Goal: Task Accomplishment & Management: Manage account settings

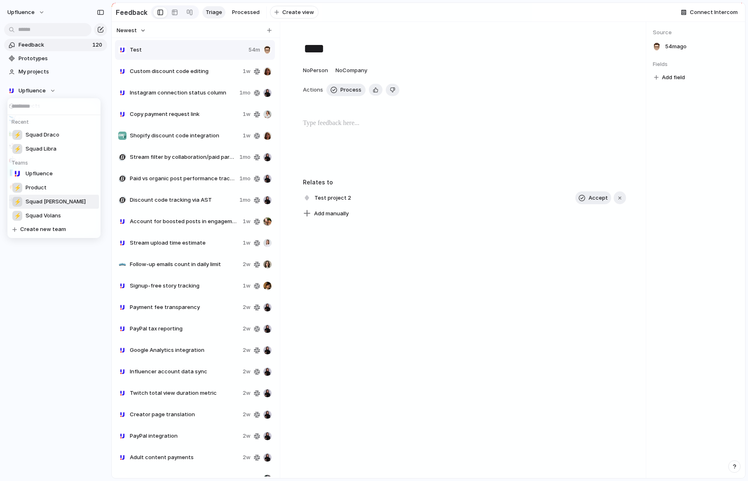
click at [45, 198] on span "Squad [PERSON_NAME]" at bounding box center [56, 202] width 60 height 8
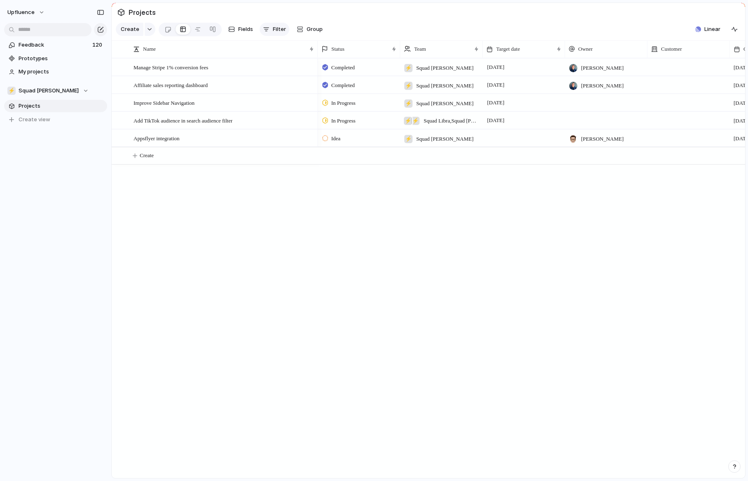
click at [277, 32] on span "Filter" at bounding box center [279, 29] width 13 height 8
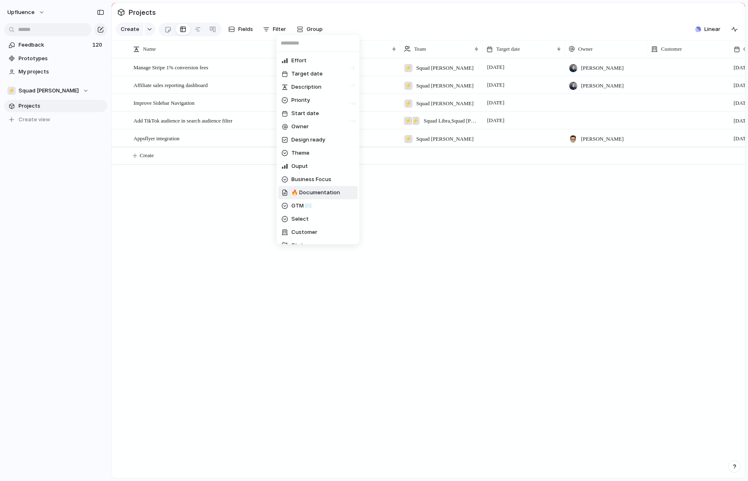
click at [221, 203] on div "Effort Target date Description Priority Start date Owner Design ready Theme Oup…" at bounding box center [374, 240] width 748 height 481
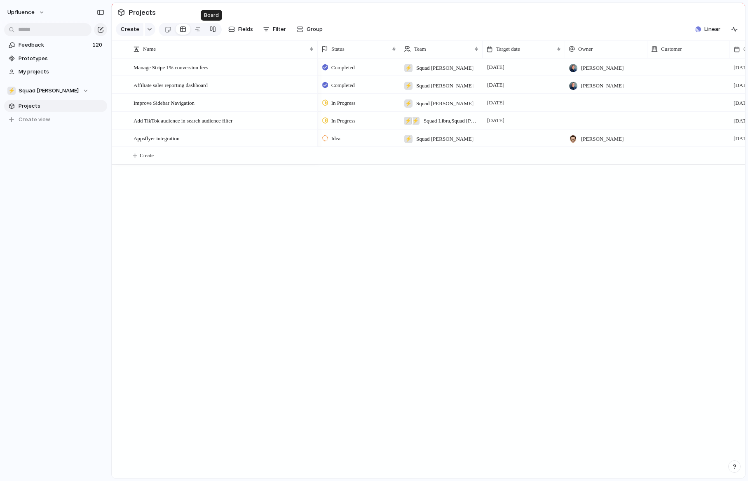
click at [214, 30] on link at bounding box center [212, 29] width 15 height 13
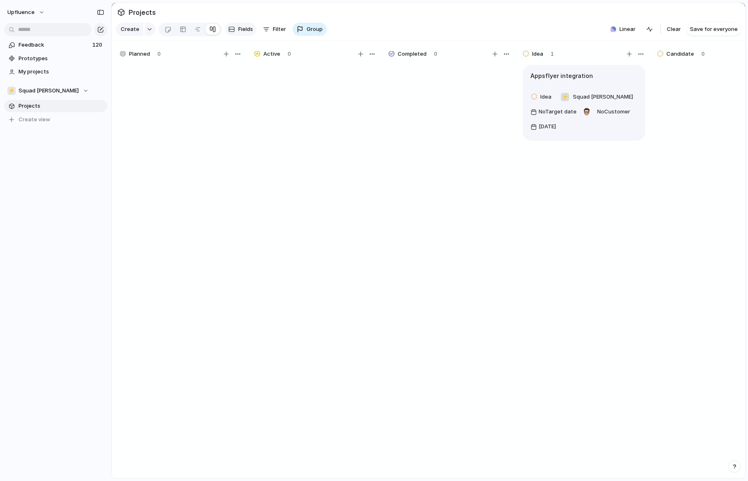
click at [242, 31] on span "Fields" at bounding box center [245, 29] width 15 height 8
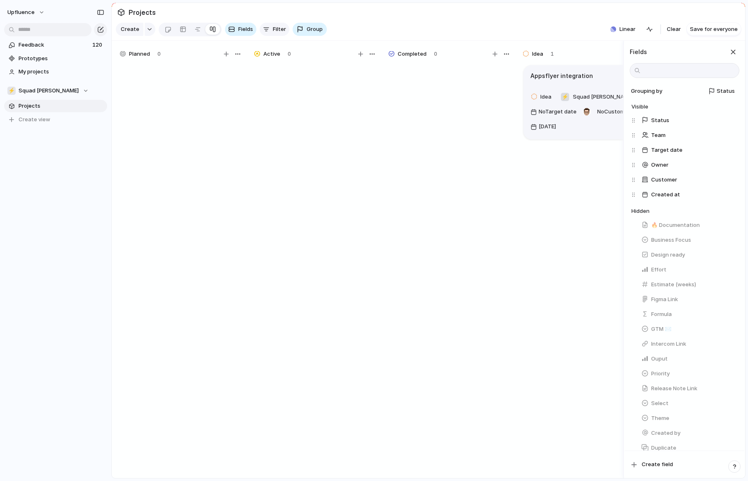
click at [267, 28] on div "button" at bounding box center [266, 29] width 7 height 7
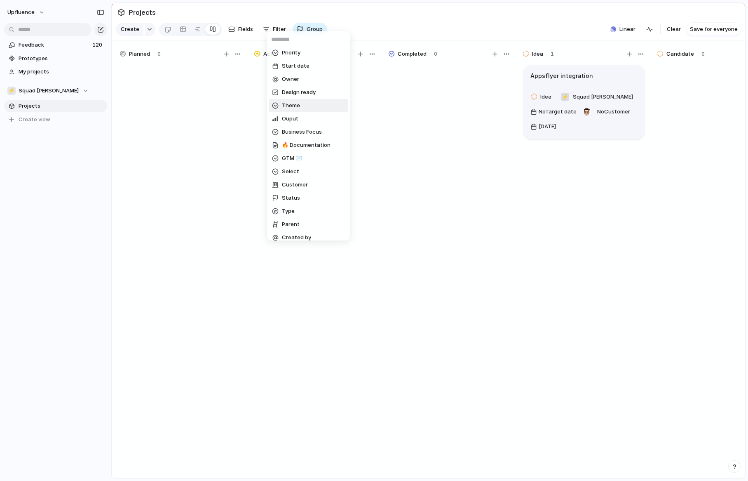
scroll to position [45, 0]
click at [303, 196] on li "Status" at bounding box center [309, 197] width 80 height 13
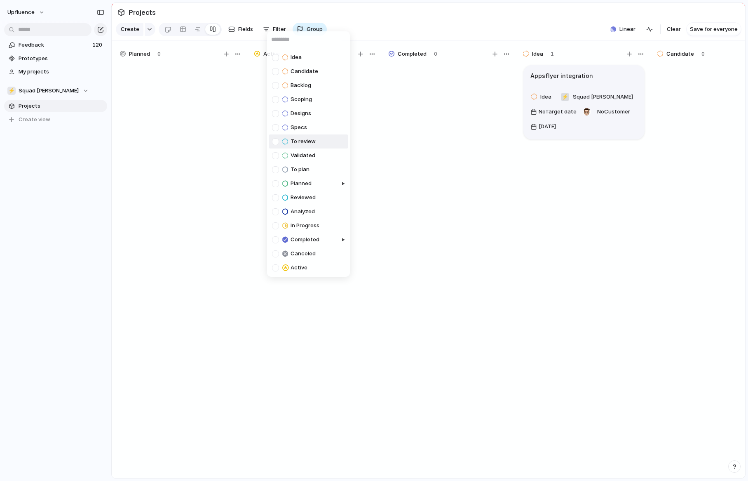
click at [276, 141] on div at bounding box center [275, 141] width 7 height 7
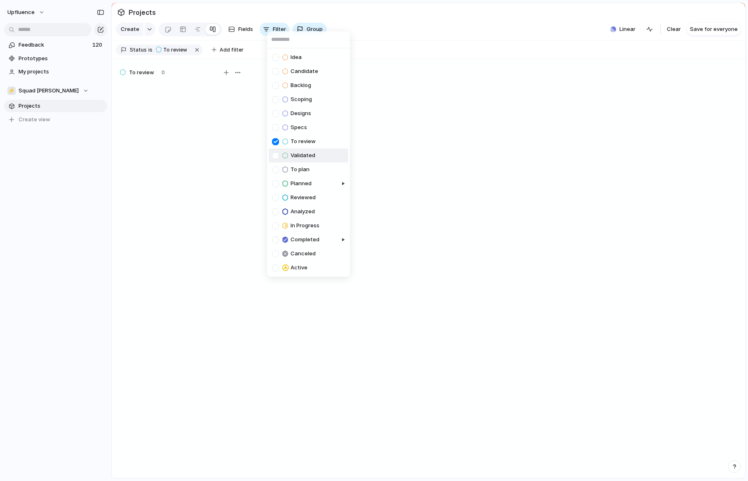
click at [276, 153] on div at bounding box center [275, 155] width 7 height 7
click at [275, 167] on div at bounding box center [275, 169] width 7 height 7
click at [216, 49] on div "Idea Candidate Backlog Scoping Designs Specs To review Validated To plan Planne…" at bounding box center [374, 240] width 748 height 481
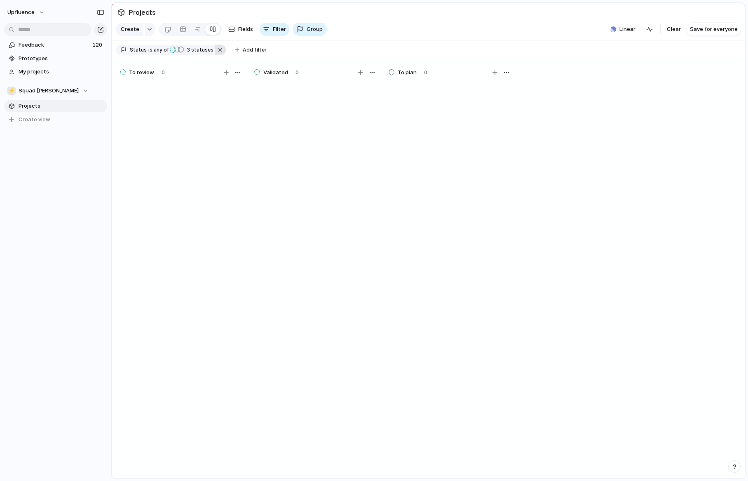
click at [216, 51] on button "button" at bounding box center [220, 50] width 11 height 11
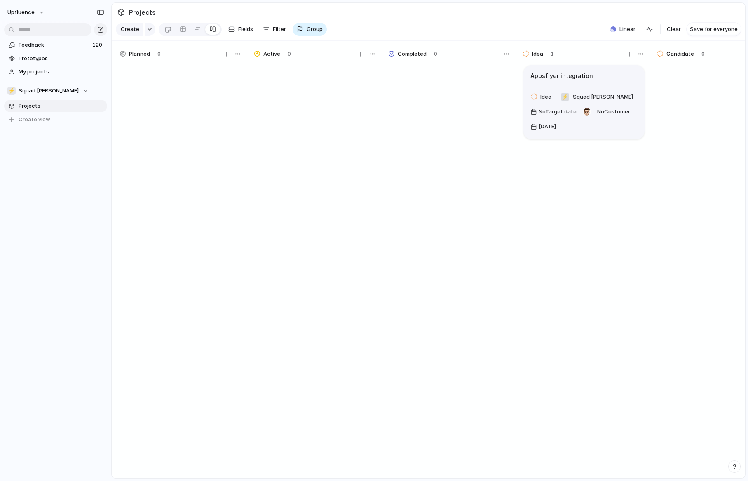
click at [417, 30] on section "Create Fields Filter Group Zoom Linear Clear Save for everyone" at bounding box center [429, 31] width 634 height 20
click at [165, 33] on div at bounding box center [168, 30] width 7 height 14
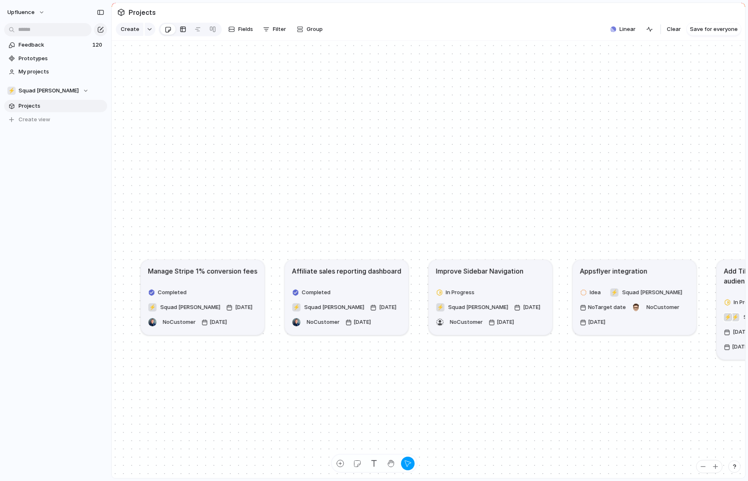
click at [176, 33] on link at bounding box center [183, 29] width 15 height 13
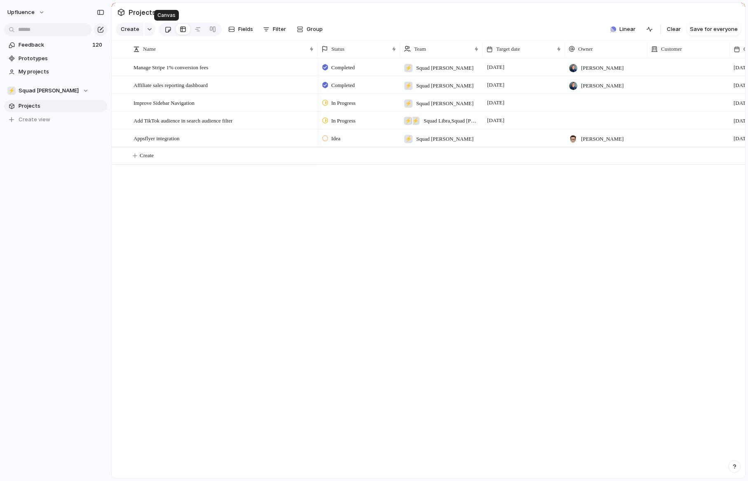
click at [166, 31] on div at bounding box center [168, 30] width 7 height 14
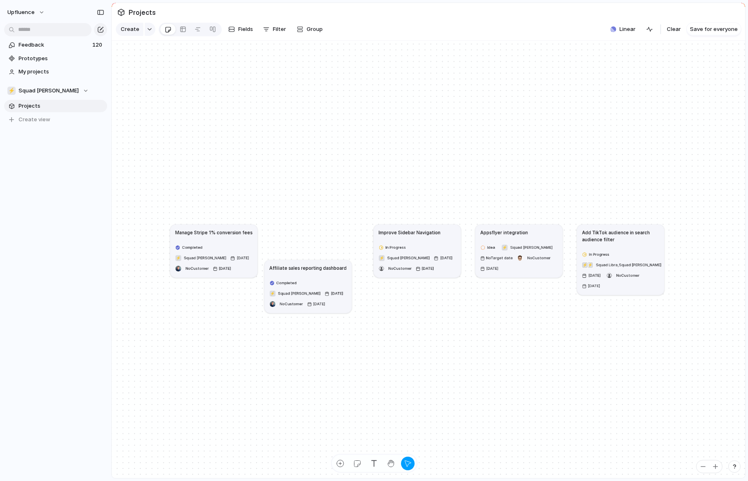
drag, startPoint x: 313, startPoint y: 229, endPoint x: 308, endPoint y: 270, distance: 41.5
click at [308, 270] on article "Affiliate sales reporting dashboard Completed ⚡ Squad [PERSON_NAME] [DATE] No C…" at bounding box center [308, 286] width 87 height 53
click at [339, 463] on div "button" at bounding box center [340, 463] width 9 height 9
click at [358, 465] on div "button" at bounding box center [357, 463] width 9 height 9
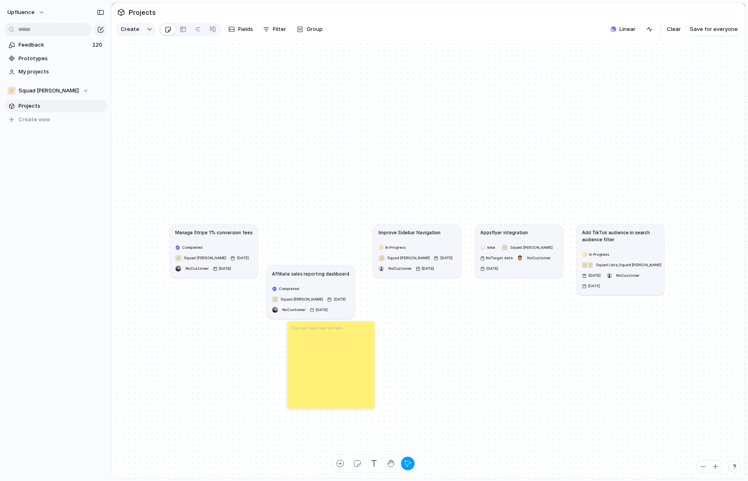
click at [311, 331] on p at bounding box center [318, 328] width 54 height 7
click at [399, 341] on div "Manage Stripe 1% conversion fees Completed ⚡ Squad [PERSON_NAME] [DATE] No Cust…" at bounding box center [393, 378] width 447 height 308
click at [377, 463] on div "button" at bounding box center [374, 463] width 9 height 9
click at [299, 231] on div "Manage Stripe 1% conversion fees Completed ⚡ Squad [PERSON_NAME] [DATE] No Cust…" at bounding box center [393, 378] width 447 height 308
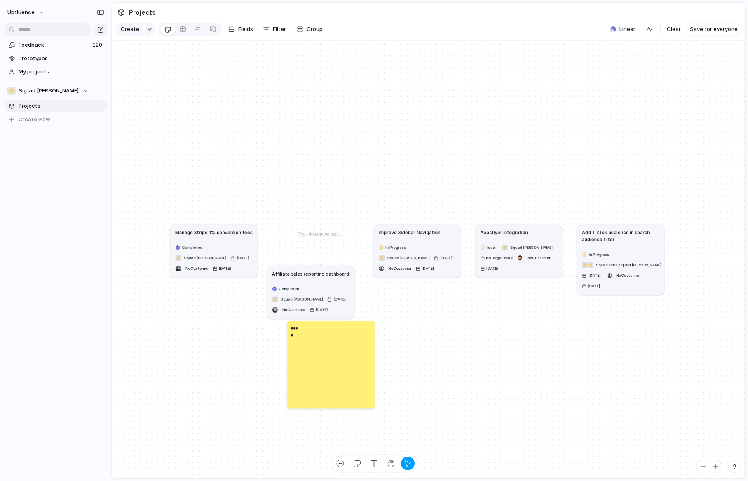
click at [320, 177] on div "Manage Stripe 1% conversion fees Completed ⚡ Squad [PERSON_NAME] [DATE] No Cust…" at bounding box center [429, 260] width 634 height 438
click at [301, 234] on p at bounding box center [325, 234] width 52 height 7
click at [330, 214] on div "Manage Stripe 1% conversion fees Completed ⚡ Squad [PERSON_NAME] [DATE] No Cust…" at bounding box center [429, 260] width 634 height 438
drag, startPoint x: 326, startPoint y: 235, endPoint x: 314, endPoint y: 172, distance: 63.9
click at [314, 172] on p at bounding box center [312, 171] width 52 height 7
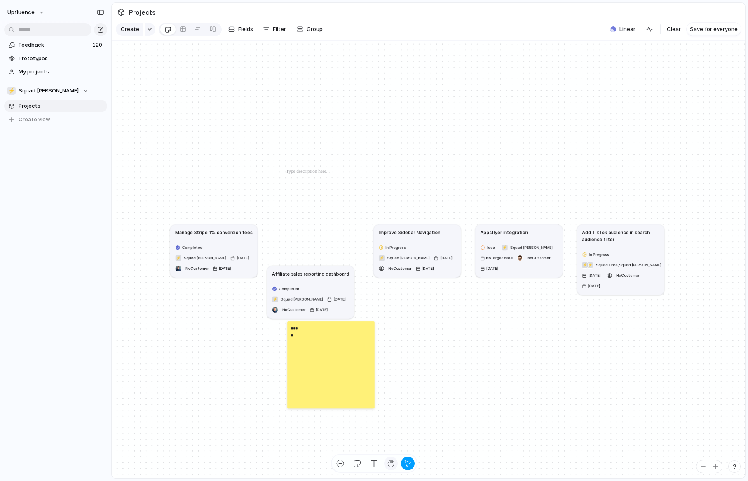
click at [389, 466] on div "button" at bounding box center [391, 463] width 9 height 9
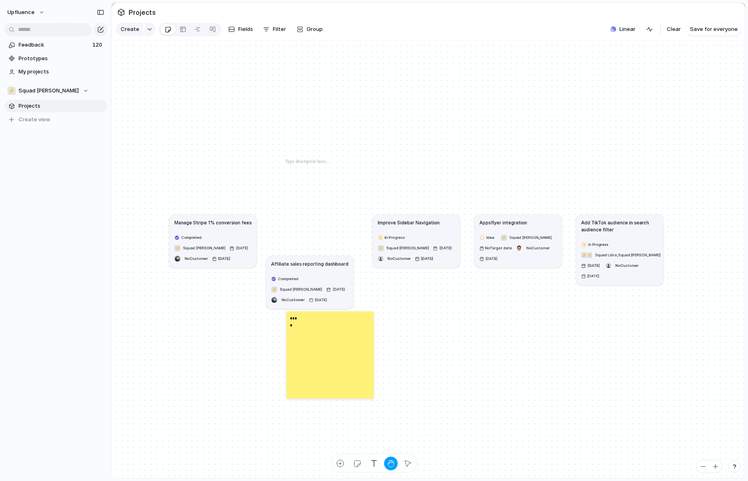
drag, startPoint x: 302, startPoint y: 174, endPoint x: 301, endPoint y: 165, distance: 9.6
click at [301, 165] on p at bounding box center [311, 161] width 52 height 7
click at [408, 461] on div "button" at bounding box center [408, 463] width 9 height 9
drag, startPoint x: 286, startPoint y: 163, endPoint x: 271, endPoint y: 214, distance: 53.8
click at [271, 214] on p at bounding box center [295, 213] width 52 height 7
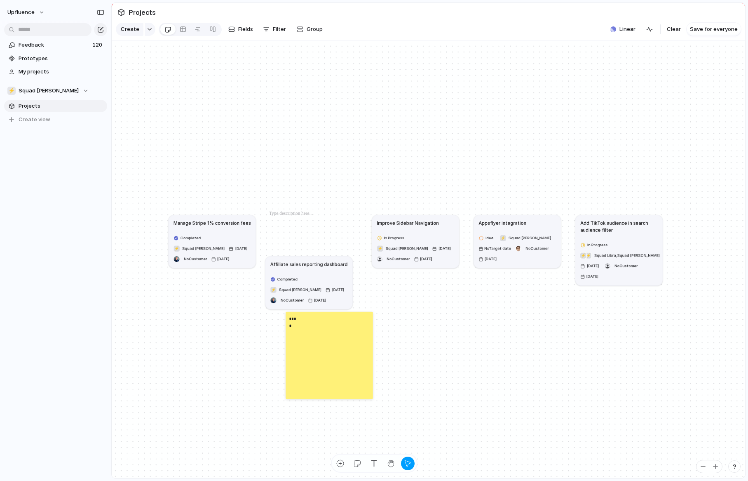
click at [314, 407] on div "Manage Stripe 1% conversion fees Completed ⚡ Squad [PERSON_NAME] [DATE] No Cust…" at bounding box center [391, 368] width 447 height 308
click at [325, 351] on div "****" at bounding box center [329, 354] width 87 height 87
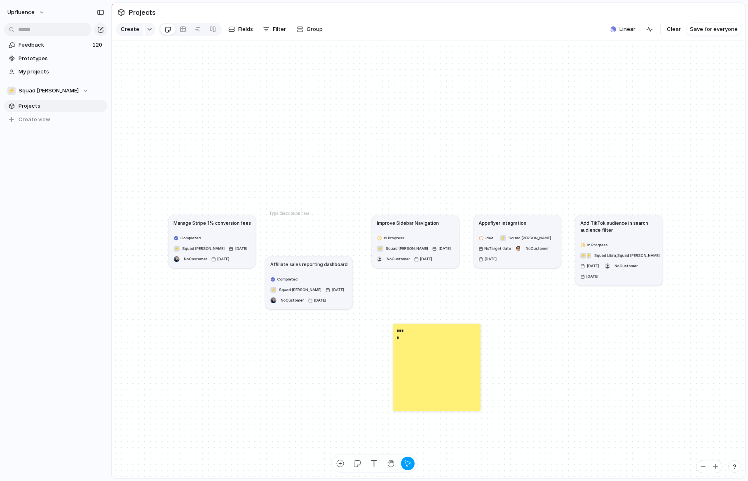
drag, startPoint x: 306, startPoint y: 348, endPoint x: 401, endPoint y: 327, distance: 97.7
click at [402, 328] on div "****" at bounding box center [436, 366] width 87 height 87
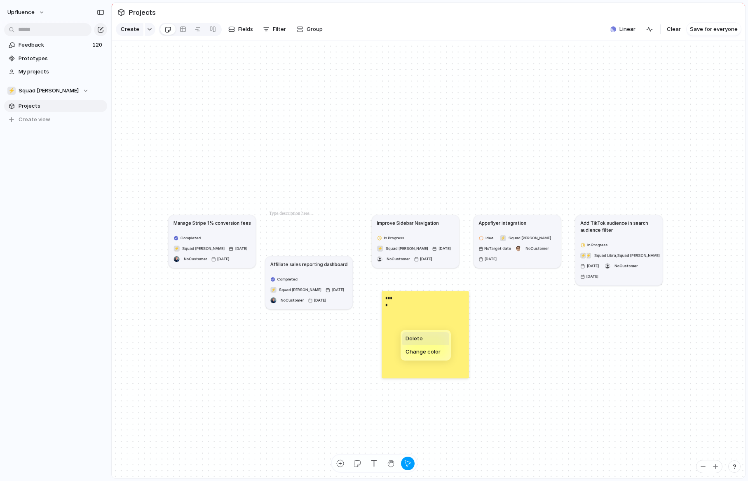
click at [412, 341] on span "Delete" at bounding box center [414, 338] width 17 height 8
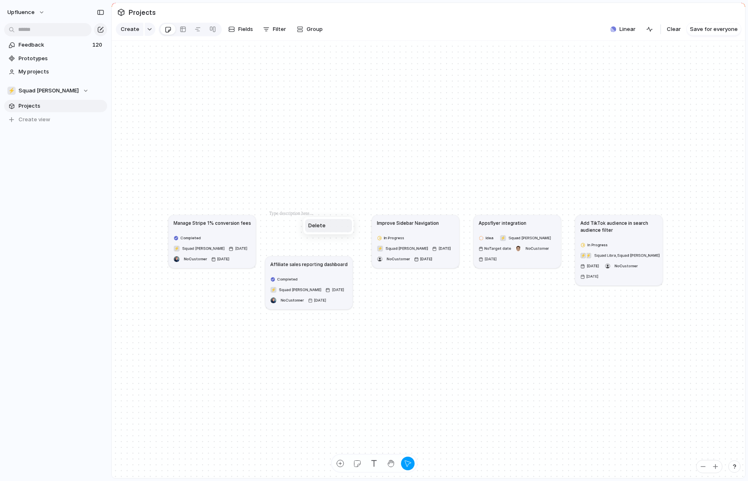
click at [317, 225] on span "Delete" at bounding box center [316, 225] width 17 height 8
click at [298, 255] on div "Manage Stripe 1% conversion fees Completed ⚡ Squad [PERSON_NAME] [DATE] No Cust…" at bounding box center [391, 368] width 447 height 308
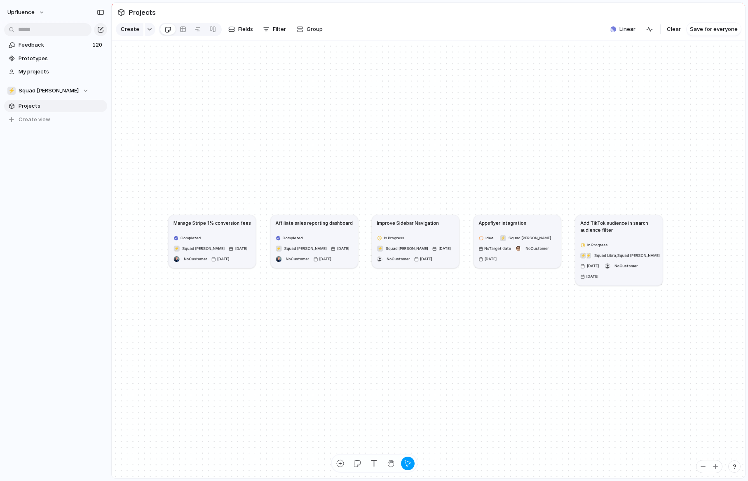
drag, startPoint x: 294, startPoint y: 264, endPoint x: 299, endPoint y: 223, distance: 41.6
click at [299, 223] on h1 "Affiliate sales reporting dashboard" at bounding box center [315, 222] width 78 height 7
click at [180, 30] on div at bounding box center [183, 29] width 7 height 13
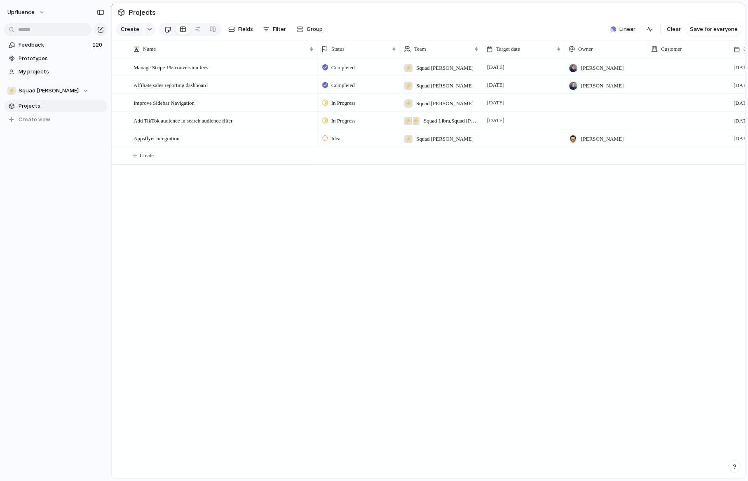
click at [167, 29] on div at bounding box center [168, 30] width 7 height 14
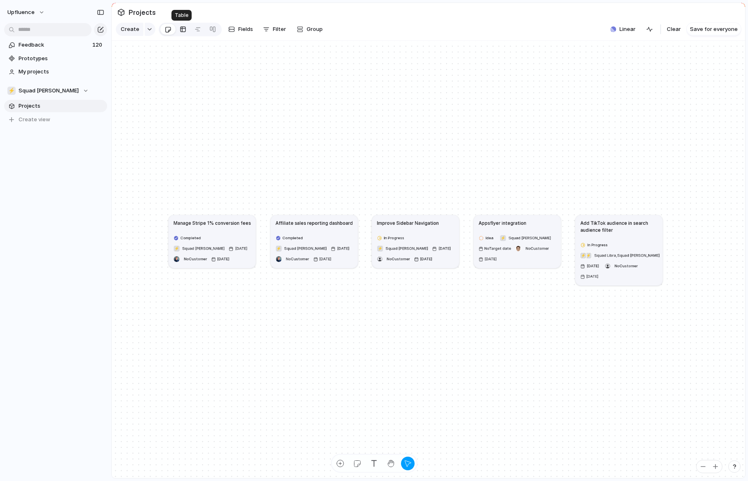
click at [183, 28] on div at bounding box center [183, 29] width 7 height 13
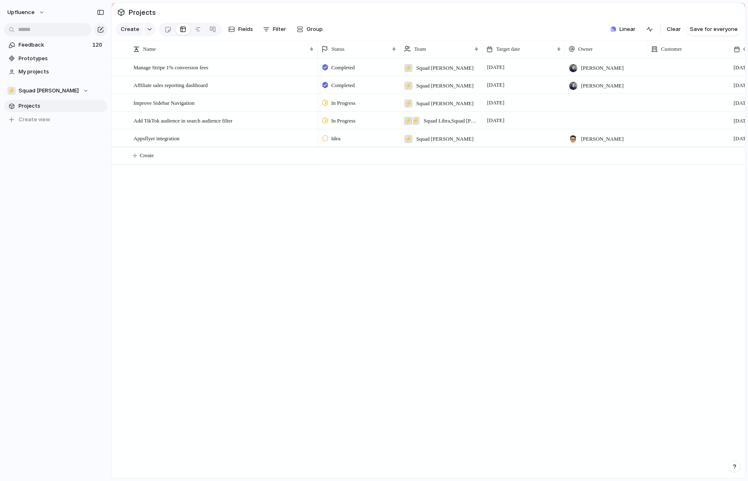
click at [198, 295] on div "Manage Stripe 1% conversion fees Affiliate sales reporting dashboard Improve Si…" at bounding box center [429, 268] width 634 height 420
click at [233, 345] on div "Manage Stripe 1% conversion fees Affiliate sales reporting dashboard Improve Si…" at bounding box center [429, 268] width 634 height 420
click at [174, 253] on div "Manage Stripe 1% conversion fees Affiliate sales reporting dashboard Improve Si…" at bounding box center [429, 268] width 634 height 420
click at [72, 242] on div "Upfluence Feedback 120 Prototypes My projects ⚡ Squad [PERSON_NAME] Projects To…" at bounding box center [55, 240] width 111 height 481
click at [287, 238] on div "Manage Stripe 1% conversion fees Affiliate sales reporting dashboard Improve Si…" at bounding box center [429, 268] width 634 height 420
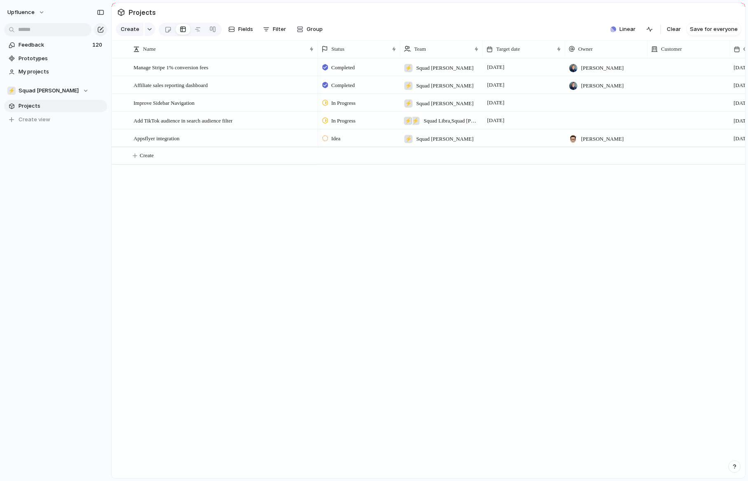
click at [272, 256] on div "Manage Stripe 1% conversion fees Affiliate sales reporting dashboard Improve Si…" at bounding box center [429, 268] width 634 height 420
click at [265, 267] on div "Manage Stripe 1% conversion fees Affiliate sales reporting dashboard Improve Si…" at bounding box center [429, 268] width 634 height 420
click at [207, 276] on div "Manage Stripe 1% conversion fees Affiliate sales reporting dashboard Improve Si…" at bounding box center [429, 268] width 634 height 420
